Goal: Information Seeking & Learning: Learn about a topic

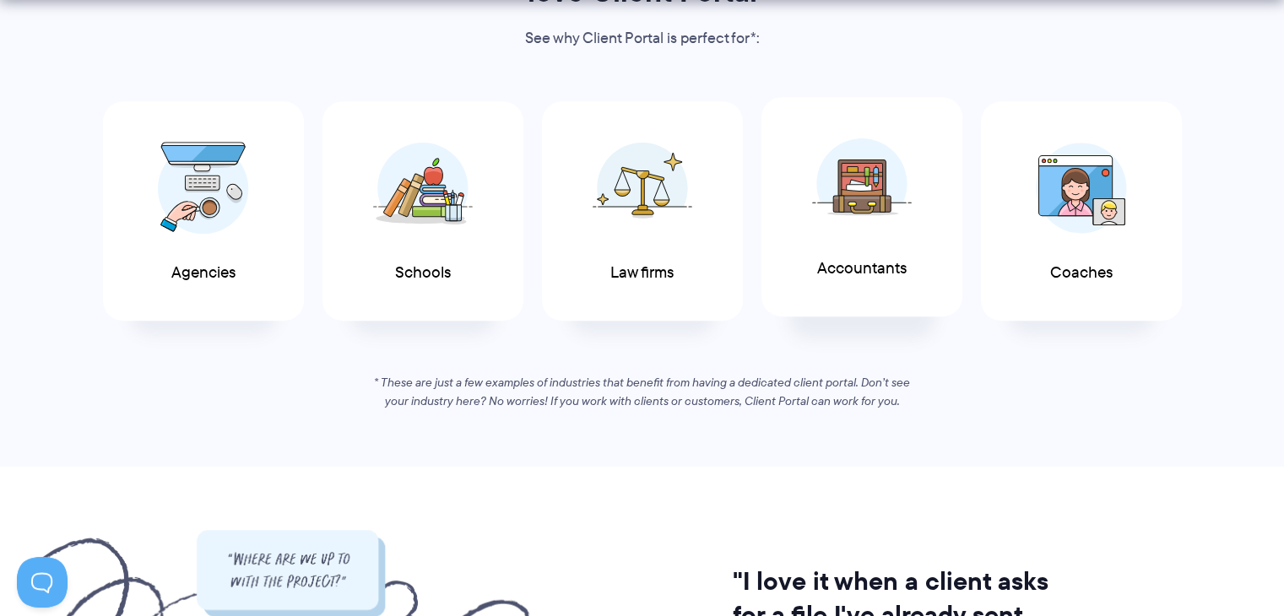
scroll to position [929, 0]
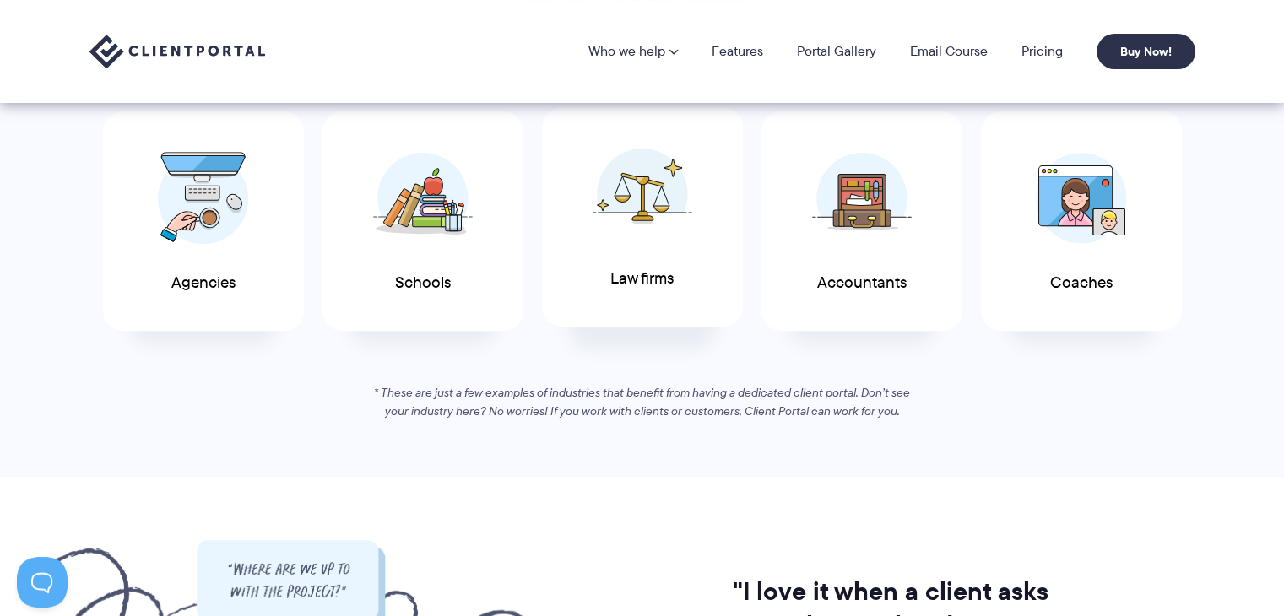
click at [654, 270] on span "Law firms" at bounding box center [641, 279] width 63 height 18
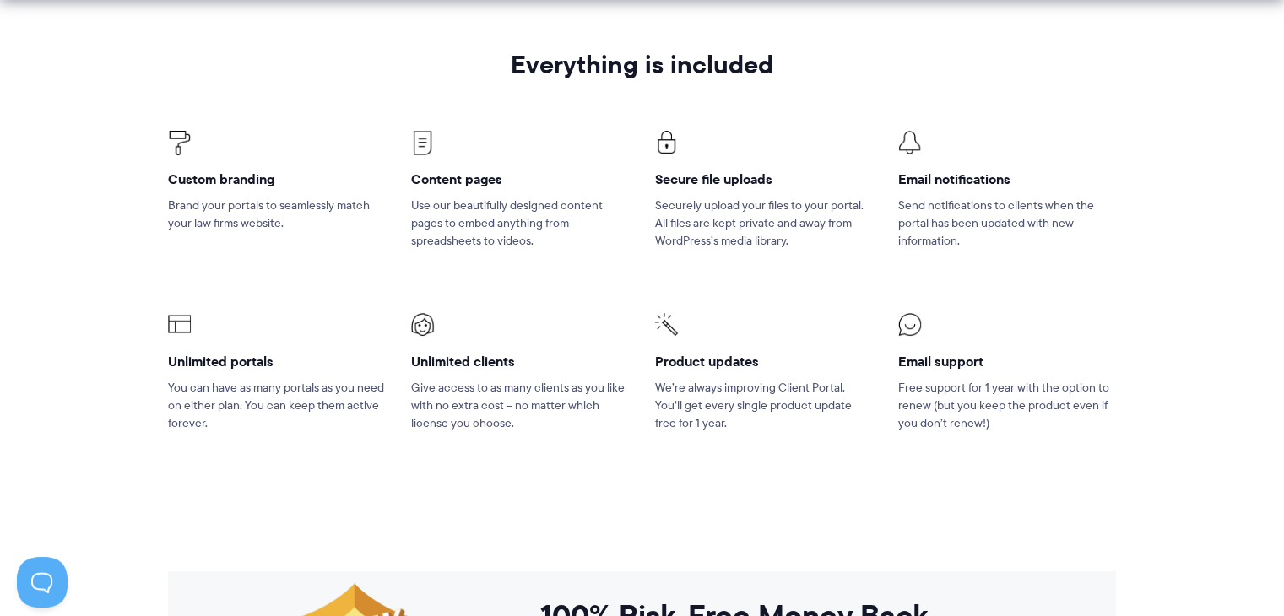
scroll to position [2533, 0]
